Goal: Find specific page/section: Find specific page/section

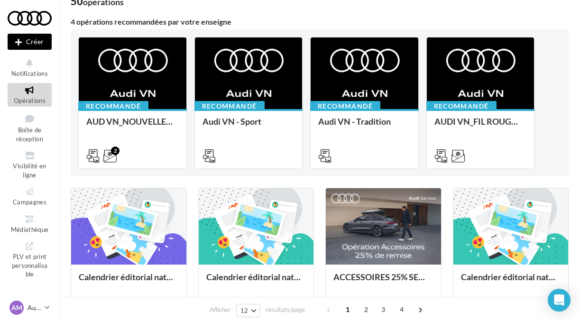
scroll to position [72, 0]
click at [35, 166] on span "Visibilité en ligne" at bounding box center [29, 170] width 33 height 17
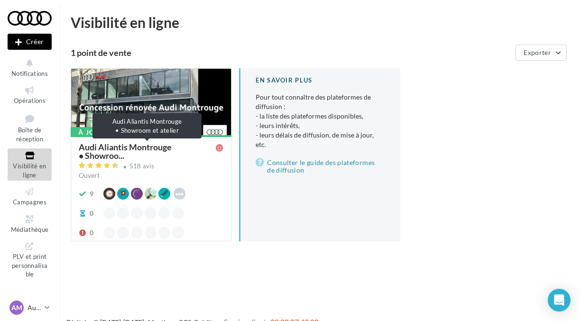
click at [121, 148] on span "Audi Aliantis Montrouge • Showroo..." at bounding box center [147, 151] width 137 height 17
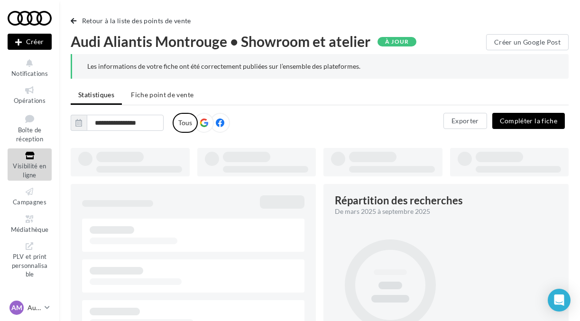
type input "**********"
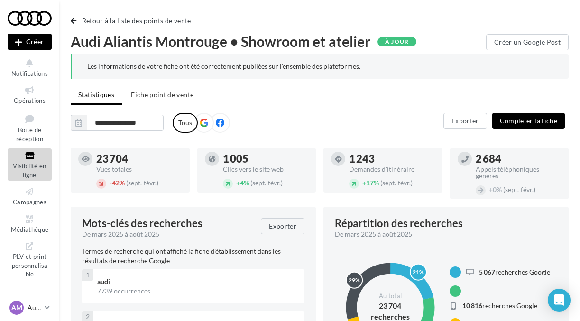
scroll to position [3, 0]
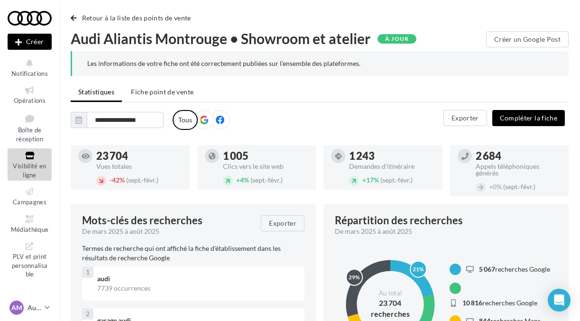
click at [205, 119] on icon at bounding box center [204, 120] width 9 height 9
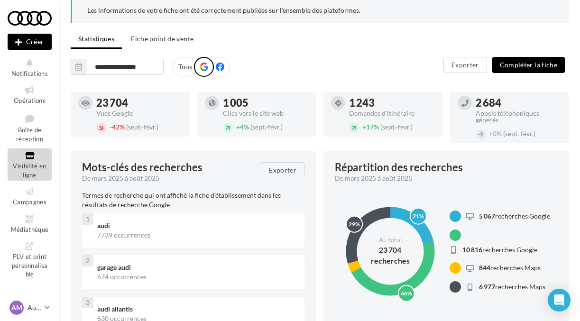
scroll to position [60, 0]
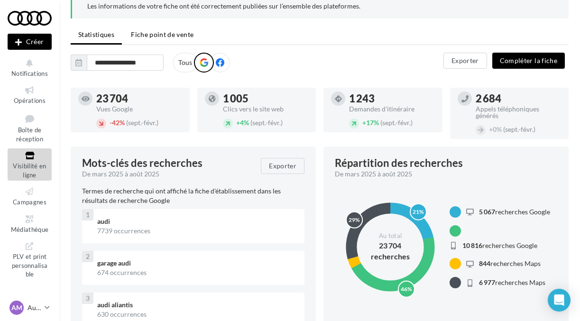
click at [182, 36] on span "Fiche point de vente" at bounding box center [162, 34] width 63 height 8
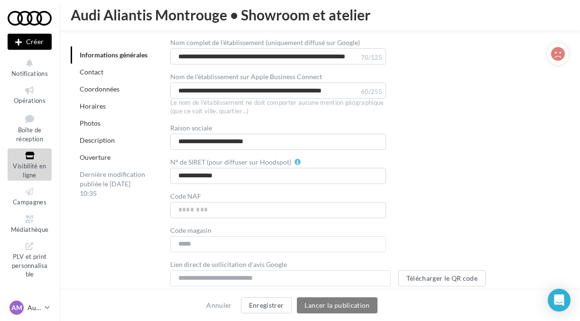
scroll to position [175, 0]
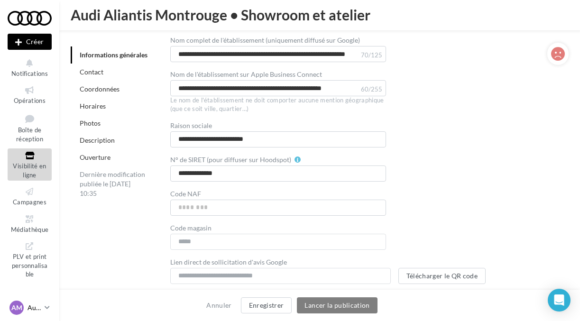
click at [48, 309] on icon at bounding box center [47, 308] width 5 height 8
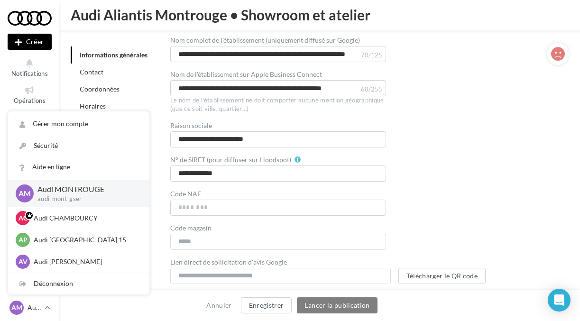
click at [478, 202] on div "**********" at bounding box center [361, 134] width 383 height 300
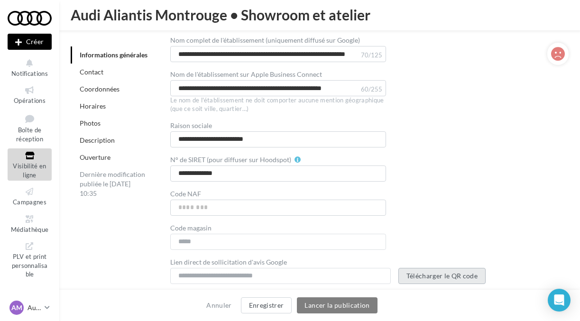
click at [434, 274] on button "Télécharger le QR code" at bounding box center [442, 276] width 88 height 16
click at [47, 307] on icon at bounding box center [47, 308] width 5 height 8
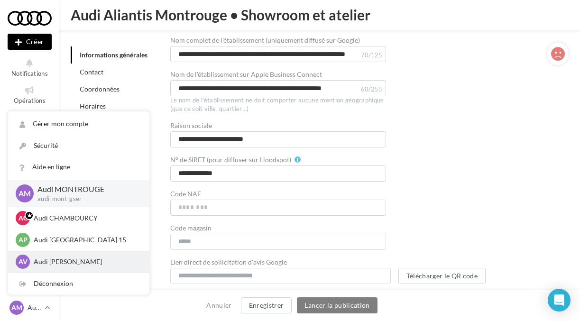
click at [45, 263] on p "Audi [PERSON_NAME]" at bounding box center [86, 261] width 104 height 9
